Goal: Find specific page/section: Find specific page/section

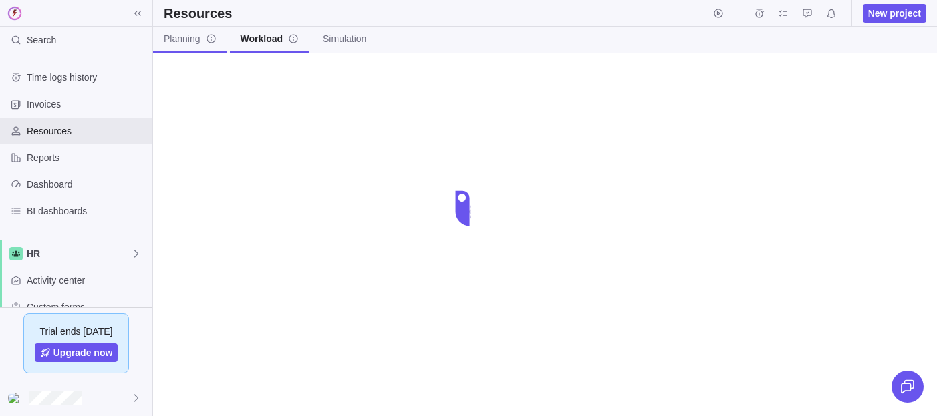
click at [184, 37] on span "Planning" at bounding box center [190, 38] width 53 height 13
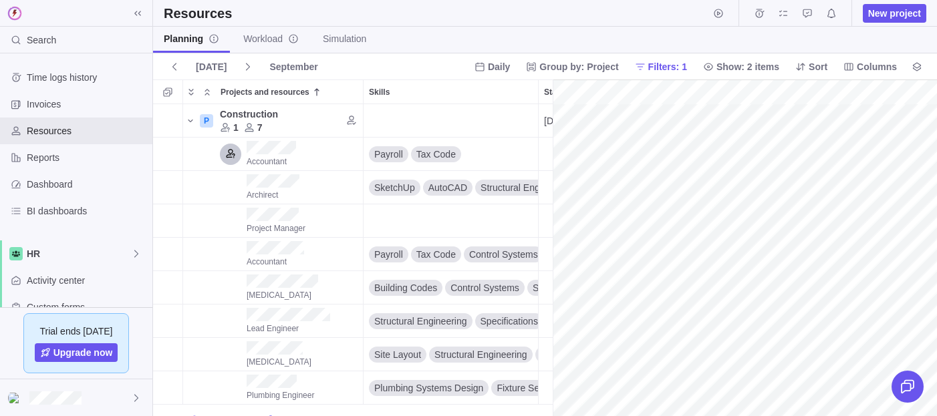
scroll to position [0, 14200]
click at [137, 11] on icon at bounding box center [137, 13] width 11 height 11
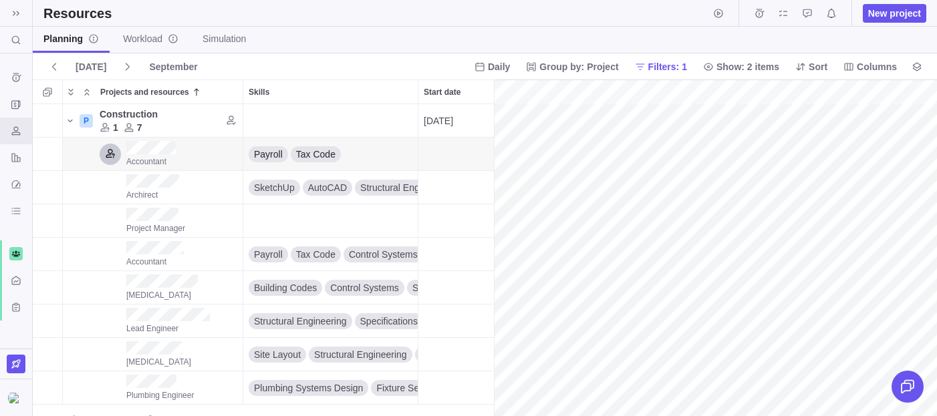
scroll to position [0, 6388]
click at [491, 70] on span "Daily" at bounding box center [499, 66] width 22 height 13
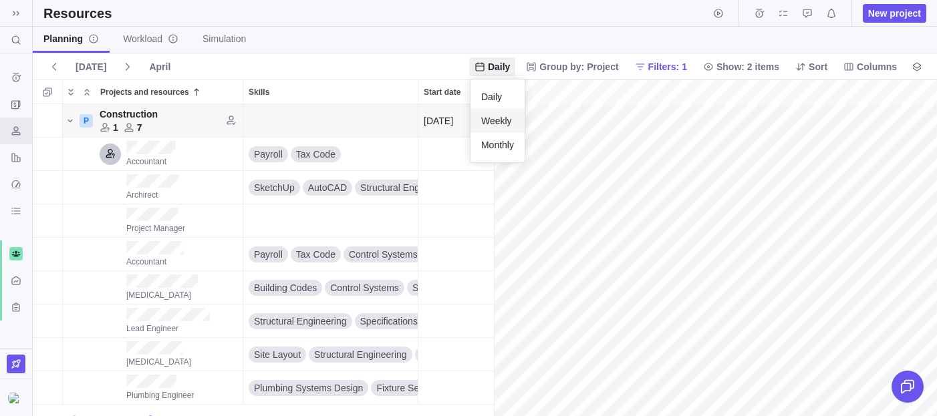
click at [487, 116] on span "Weekly" at bounding box center [496, 120] width 31 height 13
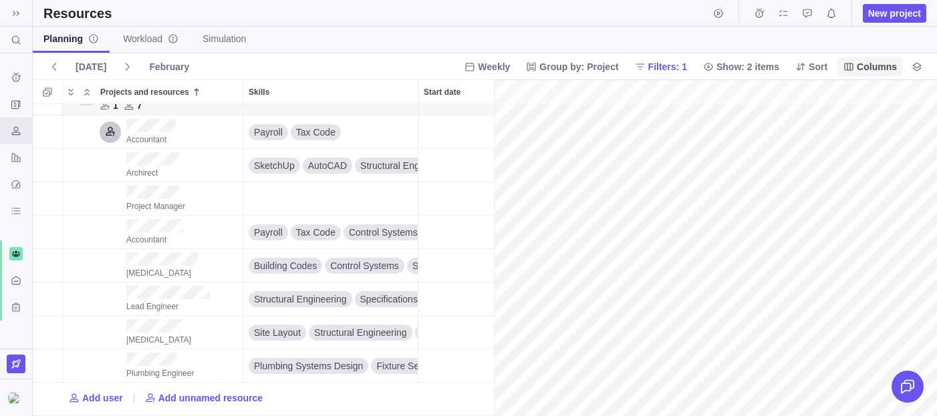
click at [873, 74] on span "Columns" at bounding box center [870, 66] width 64 height 19
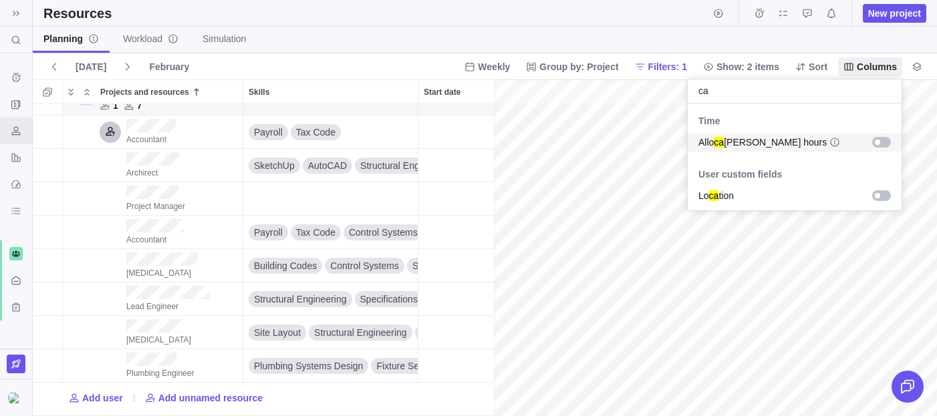
type input "c"
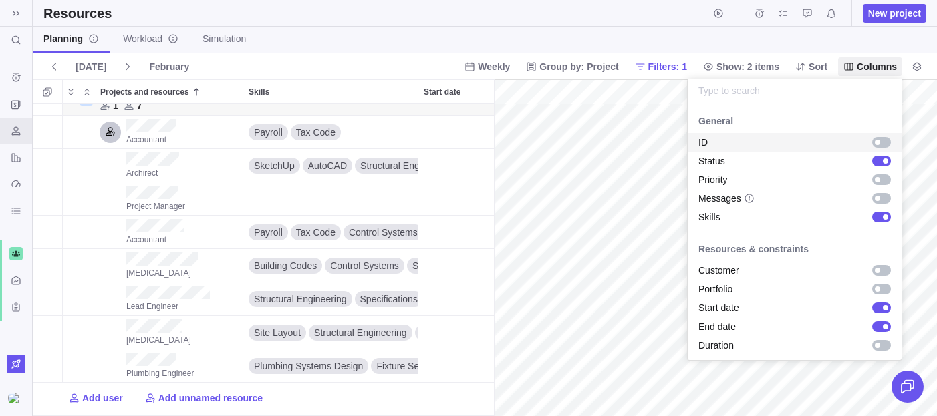
click at [774, 32] on body "Search (⌘+K) Time logs history Invoices Resources Reports Dashboard BI dashboar…" at bounding box center [468, 208] width 937 height 416
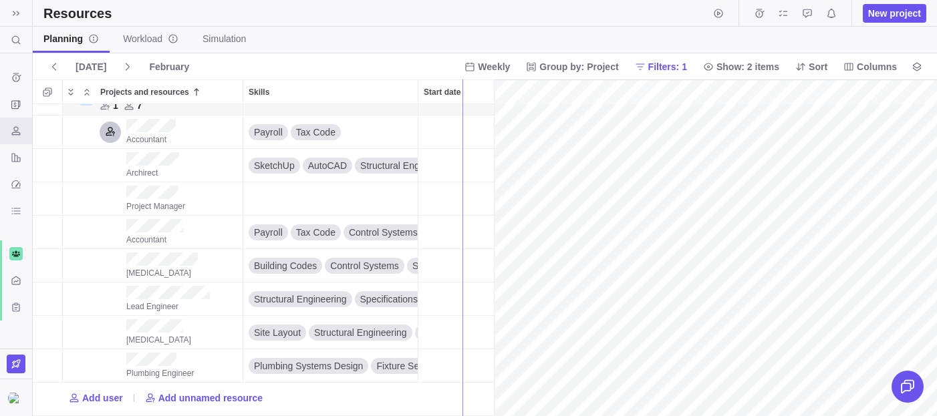
drag, startPoint x: 496, startPoint y: 102, endPoint x: 451, endPoint y: 100, distance: 44.8
drag, startPoint x: 451, startPoint y: 100, endPoint x: 436, endPoint y: 100, distance: 14.7
drag, startPoint x: 436, startPoint y: 100, endPoint x: 549, endPoint y: 104, distance: 113.0
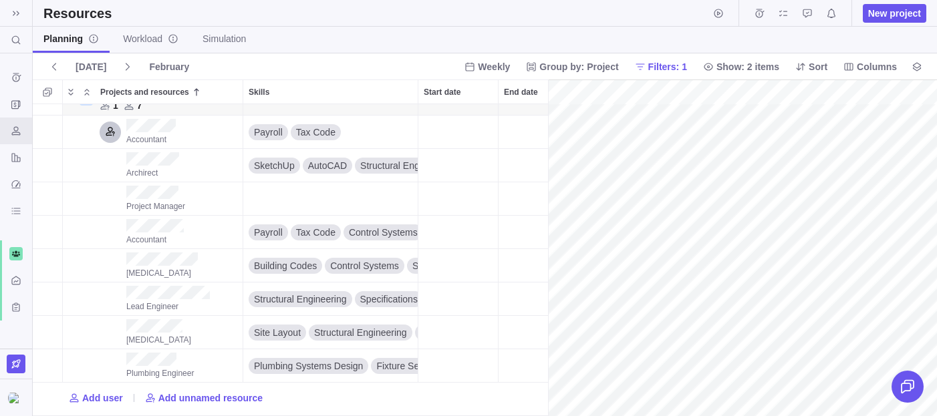
scroll to position [312, 515]
click at [480, 92] on icon "More actions" at bounding box center [483, 91] width 11 height 11
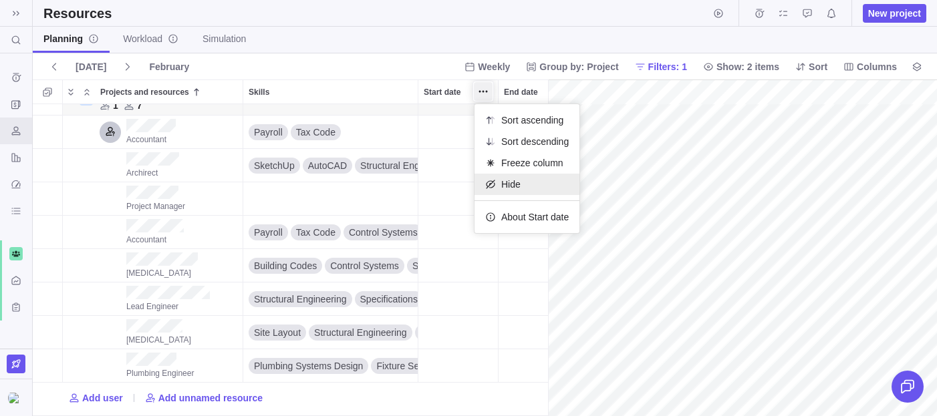
click at [493, 187] on icon at bounding box center [490, 184] width 11 height 11
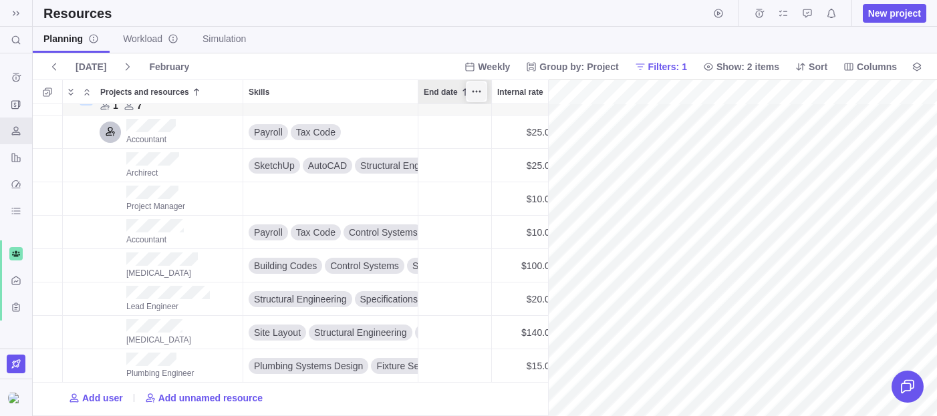
click at [483, 88] on span "More actions" at bounding box center [476, 91] width 19 height 19
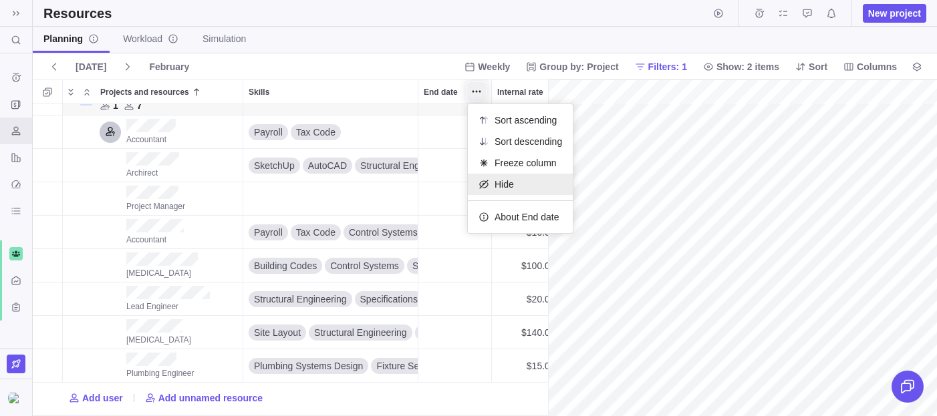
click at [490, 190] on div "Hide" at bounding box center [520, 184] width 105 height 21
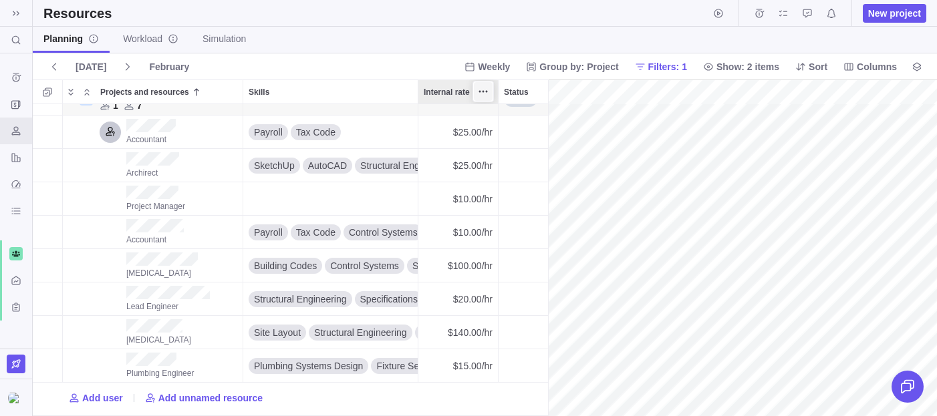
click at [484, 93] on icon "More actions" at bounding box center [483, 91] width 11 height 11
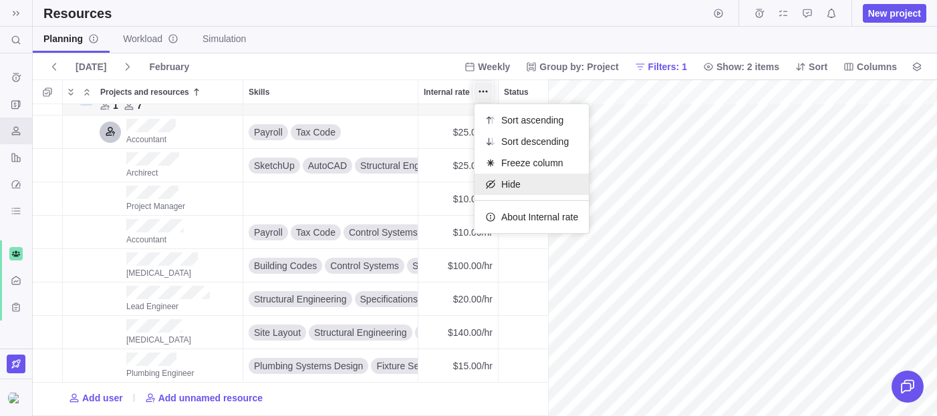
click at [489, 179] on icon at bounding box center [490, 184] width 11 height 11
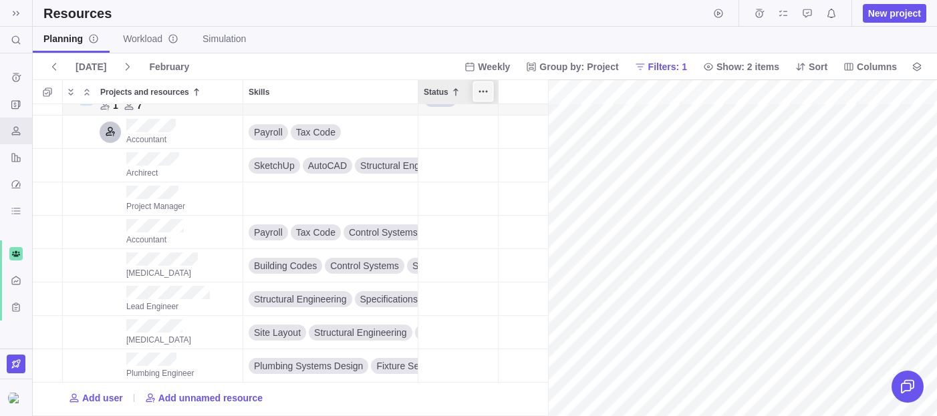
click at [484, 88] on icon "More actions" at bounding box center [483, 91] width 11 height 11
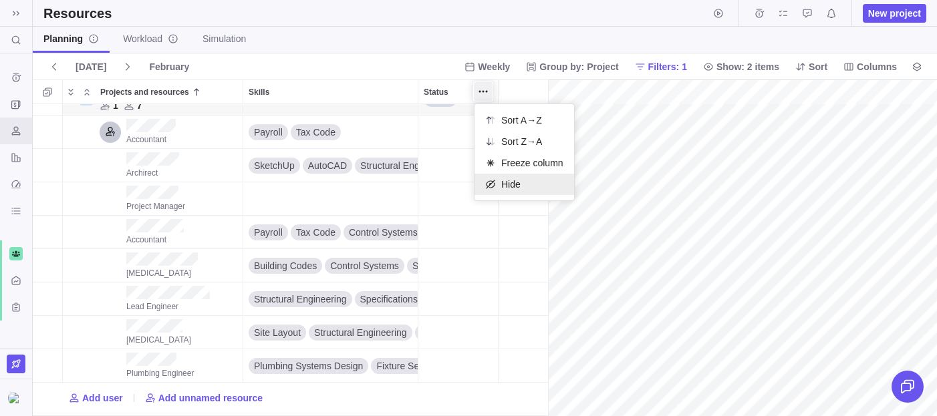
click at [489, 187] on icon at bounding box center [490, 184] width 11 height 11
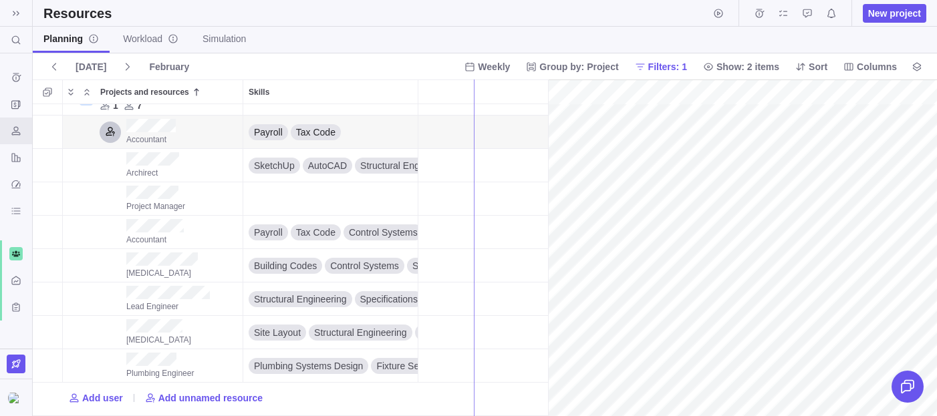
drag, startPoint x: 547, startPoint y: 142, endPoint x: 446, endPoint y: 142, distance: 101.6
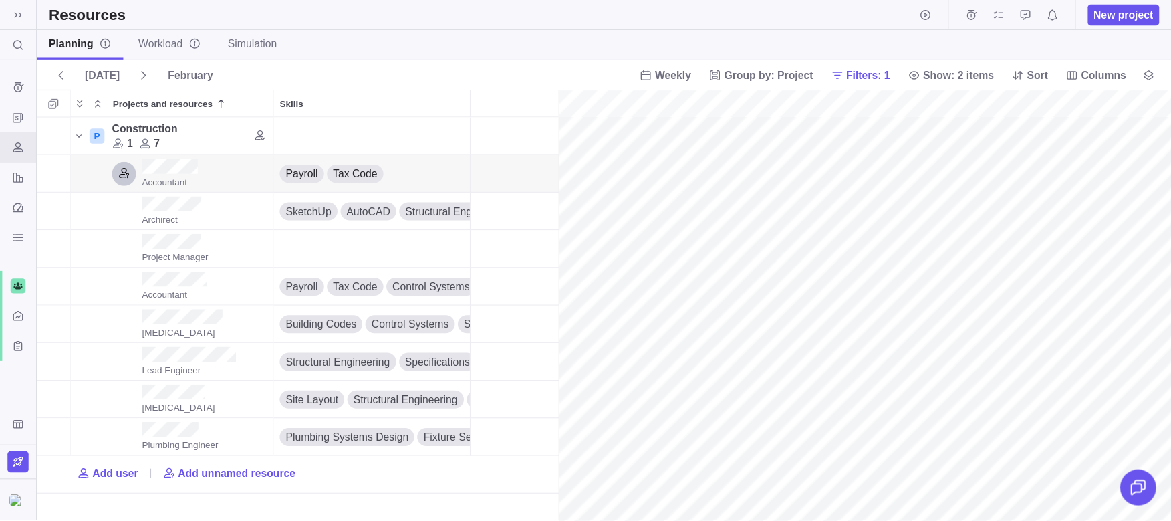
scroll to position [1, 1]
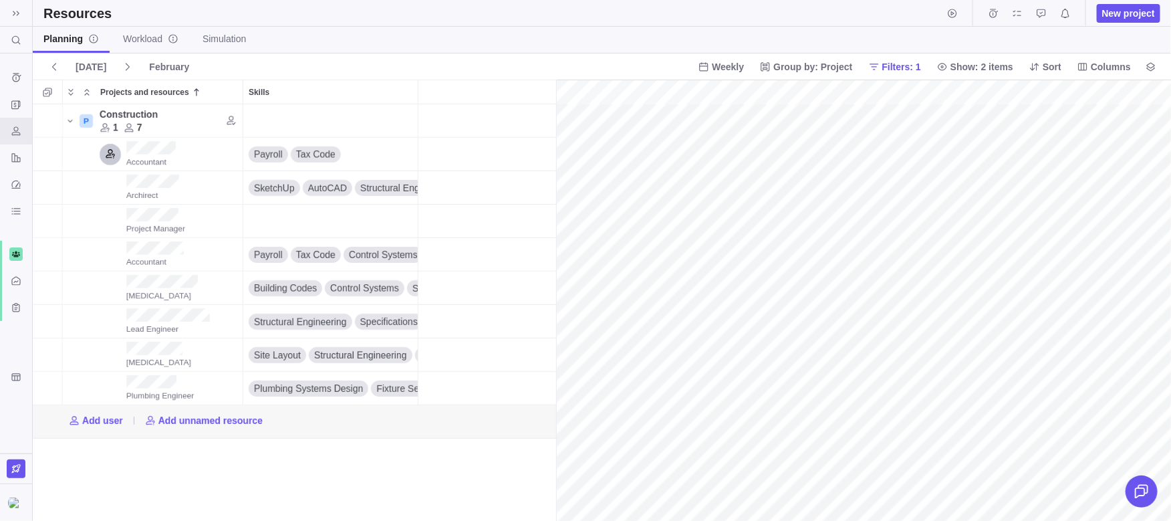
click at [444, 416] on div "P Construction 1 7 Details Accountant Payroll Tax Code Archirect SketchUp AutoC…" at bounding box center [295, 312] width 524 height 417
click at [130, 35] on span "Workload" at bounding box center [150, 38] width 55 height 13
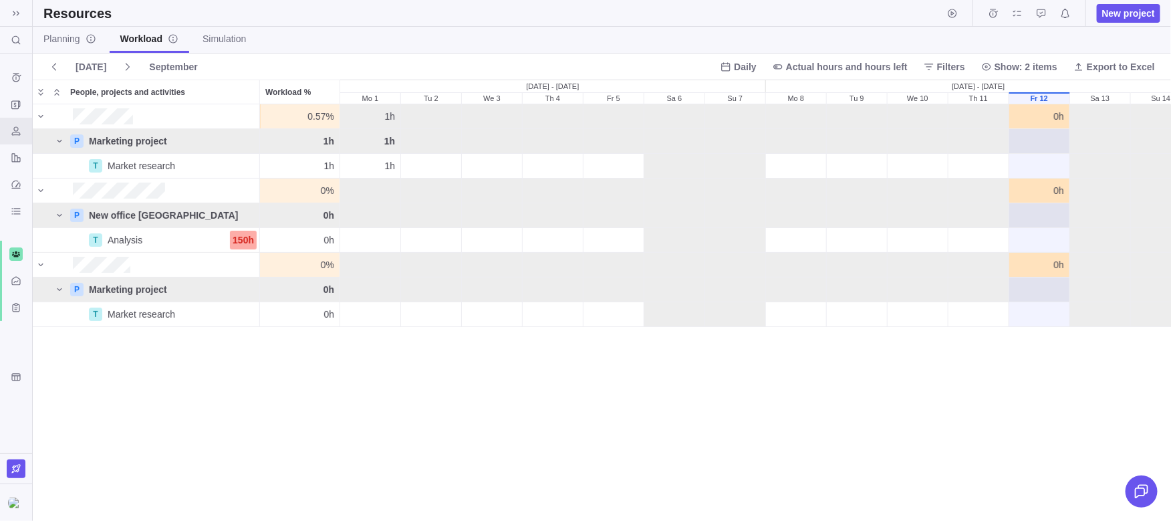
scroll to position [416, 1138]
